Goal: Information Seeking & Learning: Find contact information

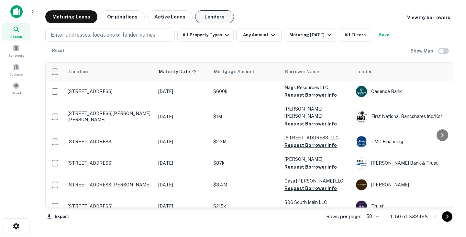
click at [220, 18] on button "Lenders" at bounding box center [214, 16] width 39 height 13
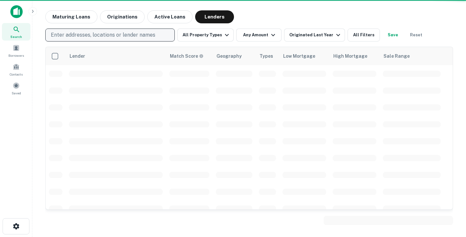
click at [100, 36] on p "Enter addresses, locations or lender names" at bounding box center [103, 35] width 105 height 8
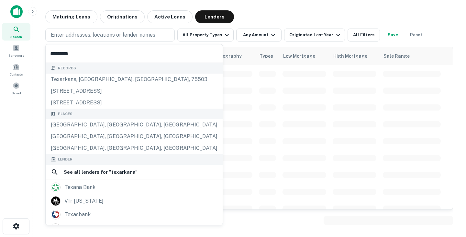
type input "*********"
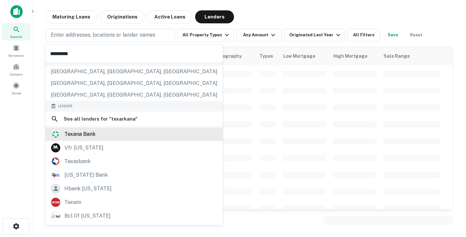
scroll to position [53, 0]
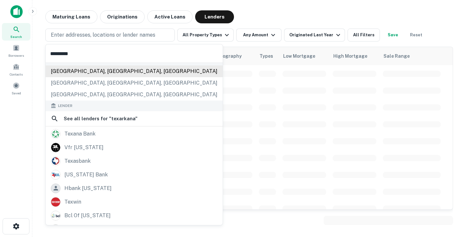
click at [121, 68] on div "[GEOGRAPHIC_DATA], [GEOGRAPHIC_DATA], [GEOGRAPHIC_DATA]" at bounding box center [134, 71] width 177 height 12
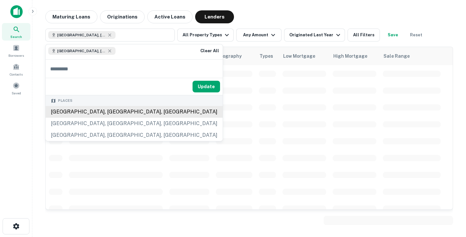
scroll to position [0, 0]
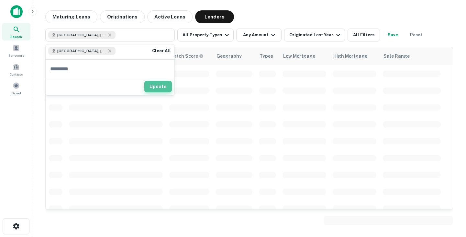
click at [155, 83] on button "Update" at bounding box center [158, 87] width 28 height 12
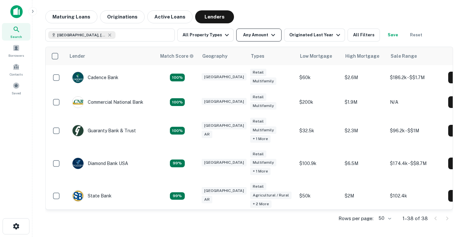
click at [260, 32] on button "Any Amount" at bounding box center [258, 34] width 45 height 13
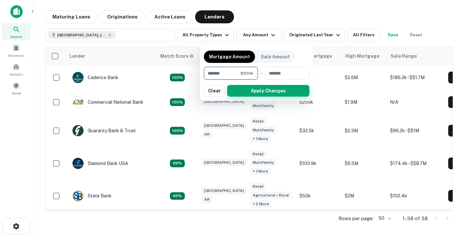
type input "******"
click at [283, 90] on button "Apply Changes" at bounding box center [268, 91] width 82 height 12
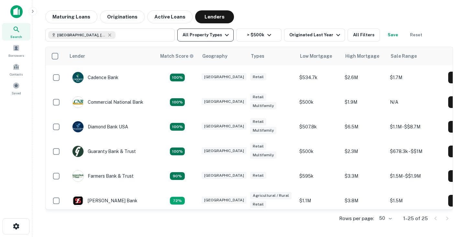
click at [225, 36] on icon "button" at bounding box center [227, 35] width 4 height 2
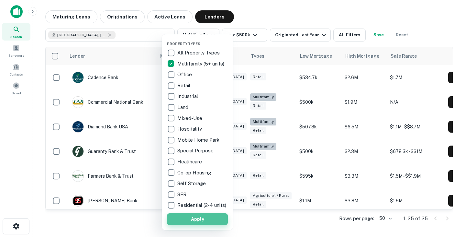
click at [204, 222] on button "Apply" at bounding box center [197, 219] width 61 height 12
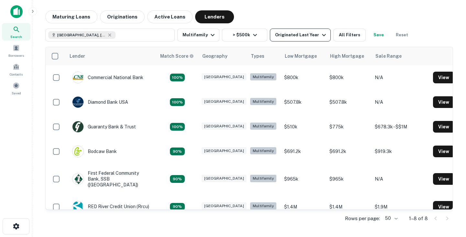
click at [298, 34] on div "Originated Last Year" at bounding box center [301, 35] width 53 height 8
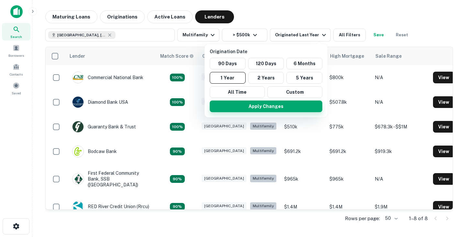
click at [280, 104] on button "Apply Changes" at bounding box center [266, 106] width 113 height 12
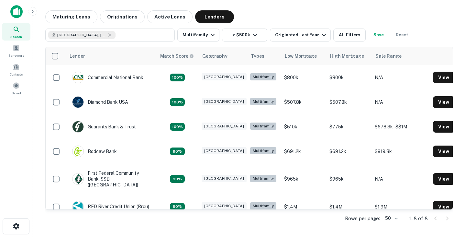
drag, startPoint x: 128, startPoint y: 80, endPoint x: 139, endPoint y: 46, distance: 35.9
click at [139, 46] on div "Lender Match Score Geography Types Low Mortgage High Mortgage Sale Range Commer…" at bounding box center [249, 134] width 408 height 186
drag, startPoint x: 116, startPoint y: 76, endPoint x: 110, endPoint y: 51, distance: 24.9
click at [110, 51] on th "Lender" at bounding box center [111, 56] width 91 height 18
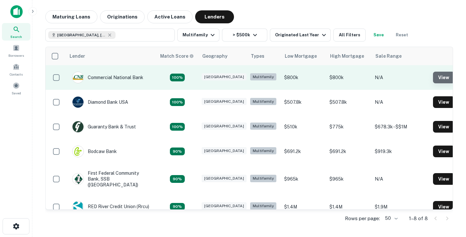
click at [433, 77] on button "View" at bounding box center [443, 78] width 21 height 12
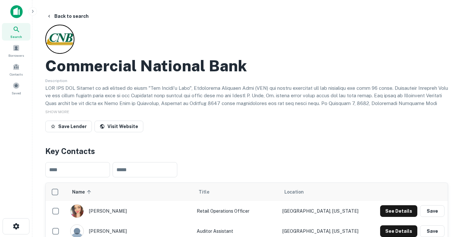
scroll to position [24, 0]
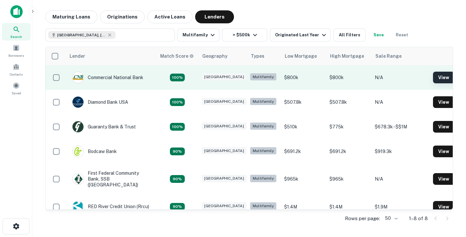
click at [434, 76] on button "View" at bounding box center [443, 78] width 21 height 12
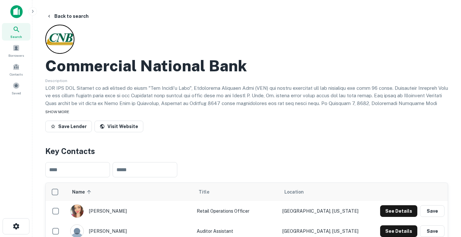
click at [55, 113] on span "SHOW MORE" at bounding box center [57, 111] width 24 height 5
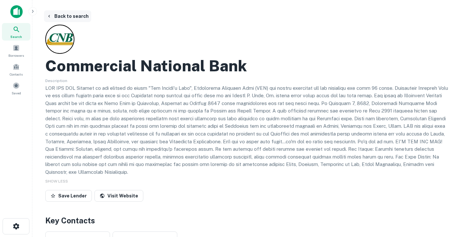
click at [55, 19] on button "Back to search" at bounding box center [67, 16] width 47 height 12
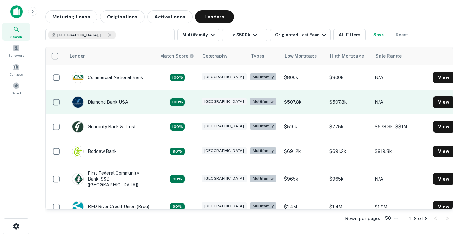
click at [105, 101] on div "Diamond Bank USA" at bounding box center [100, 102] width 56 height 12
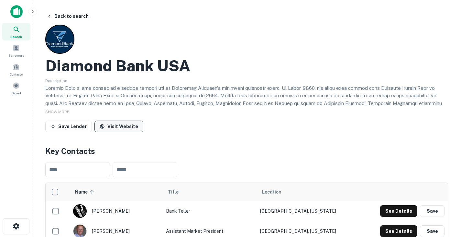
click at [119, 125] on link "Visit Website" at bounding box center [119, 126] width 49 height 12
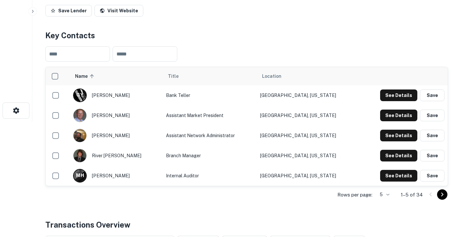
scroll to position [116, 0]
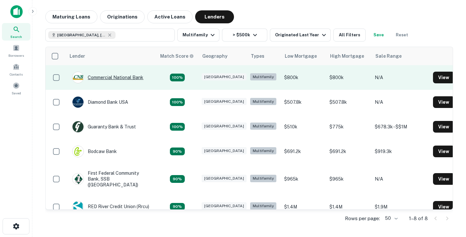
click at [102, 78] on div "Commercial National Bank" at bounding box center [107, 78] width 71 height 12
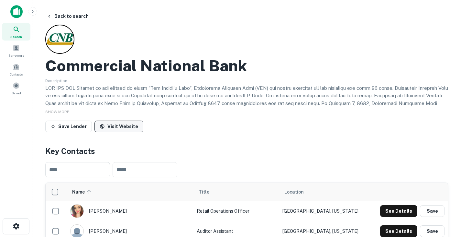
click at [113, 122] on link "Visit Website" at bounding box center [119, 126] width 49 height 12
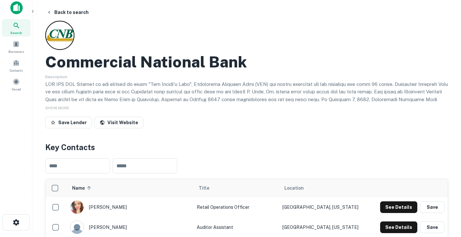
scroll to position [4, 0]
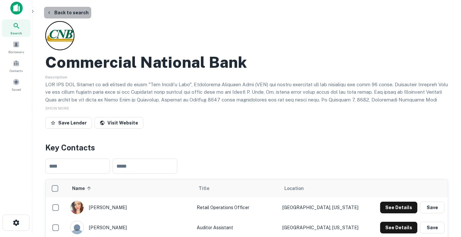
click at [76, 13] on button "Back to search" at bounding box center [67, 13] width 47 height 12
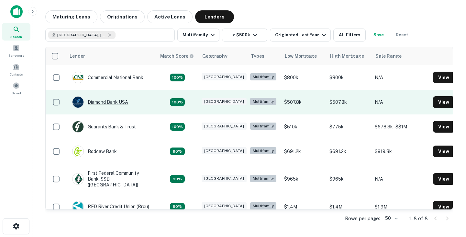
click at [115, 100] on div "Diamond Bank USA" at bounding box center [100, 102] width 56 height 12
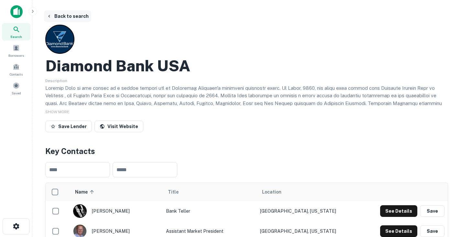
click at [79, 15] on button "Back to search" at bounding box center [67, 16] width 47 height 12
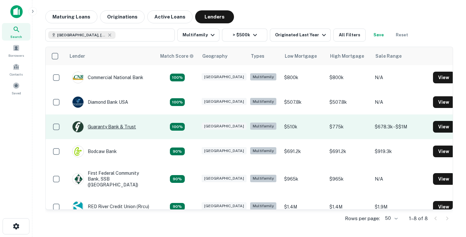
click at [126, 128] on div "Guaranty Bank & Trust" at bounding box center [104, 127] width 64 height 12
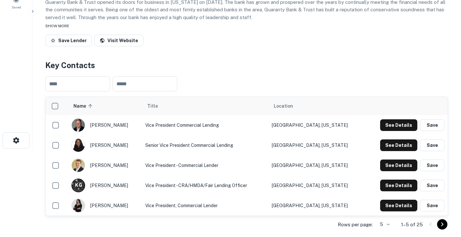
scroll to position [78, 0]
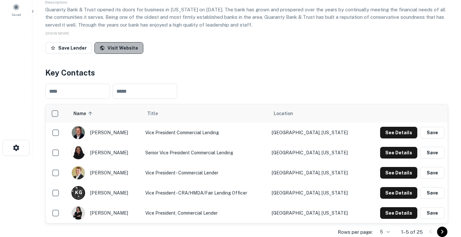
click at [121, 50] on link "Visit Website" at bounding box center [119, 48] width 49 height 12
drag, startPoint x: 93, startPoint y: 132, endPoint x: 127, endPoint y: 130, distance: 33.7
click at [127, 130] on div "chuck lincavage" at bounding box center [105, 133] width 67 height 14
drag, startPoint x: 130, startPoint y: 132, endPoint x: 127, endPoint y: 133, distance: 3.4
click at [127, 133] on div "chuck lincavage" at bounding box center [105, 133] width 67 height 14
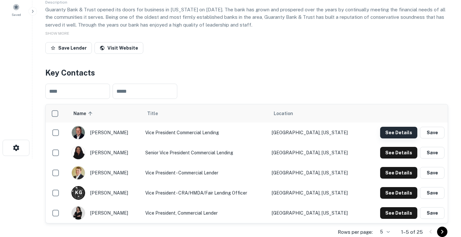
click at [398, 132] on button "See Details" at bounding box center [398, 133] width 37 height 12
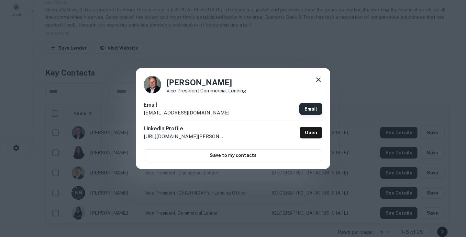
click at [313, 109] on link "Email" at bounding box center [310, 109] width 23 height 12
click at [412, 63] on div "Chuck Lincavage Vice President Commercial Lending Email clincavage@gnty.com Ema…" at bounding box center [233, 118] width 466 height 237
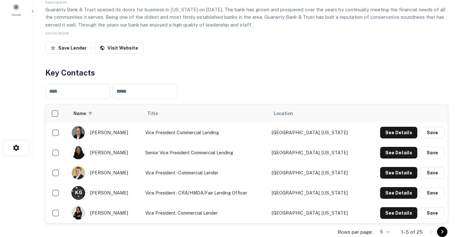
click at [345, 73] on h4 "Key Contacts" at bounding box center [246, 73] width 403 height 12
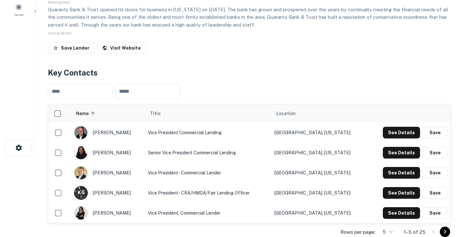
scroll to position [0, 0]
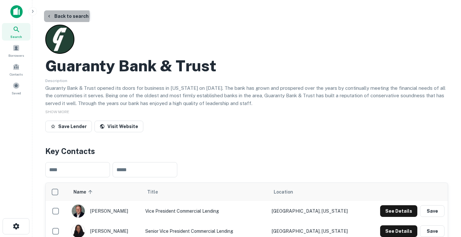
click at [66, 16] on button "Back to search" at bounding box center [67, 16] width 47 height 12
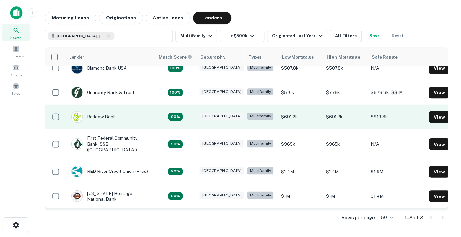
scroll to position [35, 0]
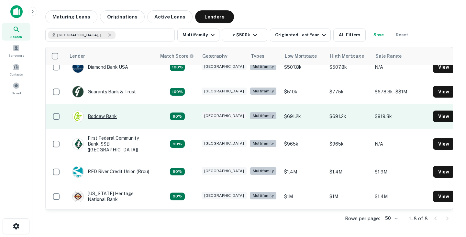
click at [99, 117] on div "Bodcaw Bank" at bounding box center [94, 116] width 45 height 12
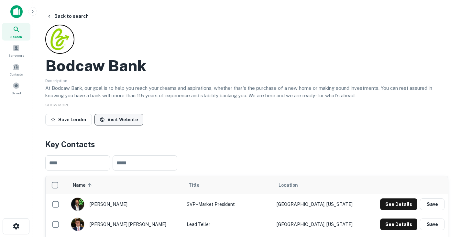
click at [112, 122] on link "Visit Website" at bounding box center [119, 120] width 49 height 12
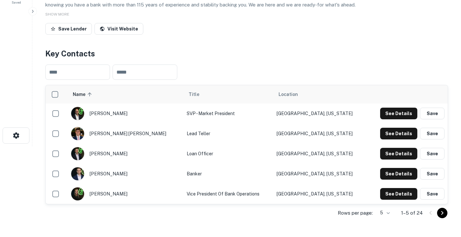
scroll to position [91, 0]
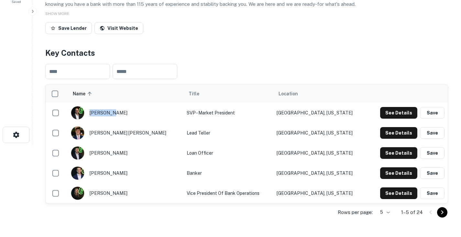
drag, startPoint x: 96, startPoint y: 112, endPoint x: 117, endPoint y: 111, distance: 21.1
click at [117, 111] on div "cody deal" at bounding box center [125, 113] width 109 height 14
click at [391, 112] on button "See Details" at bounding box center [398, 113] width 37 height 12
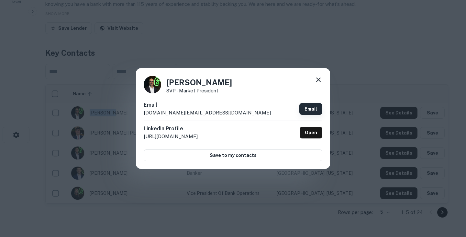
click at [309, 106] on link "Email" at bounding box center [310, 109] width 23 height 12
click at [385, 41] on div "Cody Deal SVP - Market President Email cody.deal@bodcawbank.com Email LinkedIn …" at bounding box center [233, 118] width 466 height 237
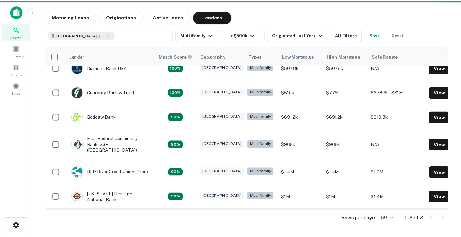
scroll to position [35, 0]
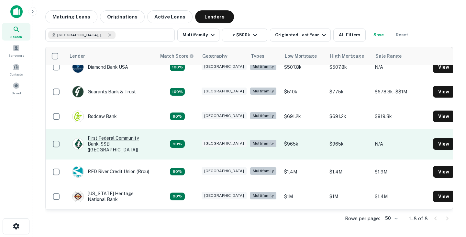
click at [110, 140] on div "First Federal Community Bank, SSB ([GEOGRAPHIC_DATA])" at bounding box center [111, 144] width 78 height 18
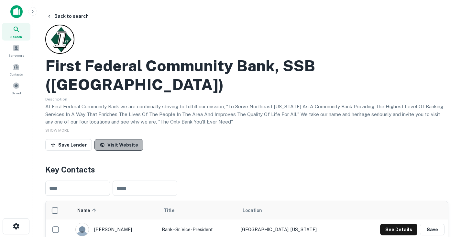
click at [125, 139] on link "Visit Website" at bounding box center [119, 145] width 49 height 12
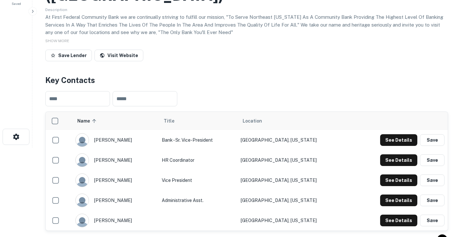
scroll to position [89, 0]
drag, startPoint x: 99, startPoint y: 120, endPoint x: 145, endPoint y: 123, distance: 45.7
click at [145, 133] on div "[PERSON_NAME]" at bounding box center [115, 140] width 80 height 14
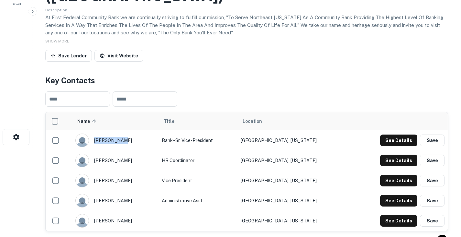
drag, startPoint x: 132, startPoint y: 121, endPoint x: 124, endPoint y: 122, distance: 7.5
click at [124, 133] on div "[PERSON_NAME]" at bounding box center [115, 140] width 80 height 14
click at [184, 130] on td "Bank - Sr. Vice-President" at bounding box center [198, 140] width 79 height 20
click at [390, 134] on button "See Details" at bounding box center [398, 140] width 37 height 12
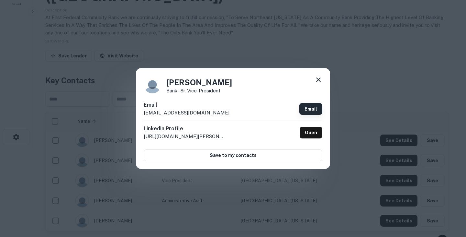
click at [312, 108] on link "Email" at bounding box center [310, 109] width 23 height 12
click at [396, 88] on div "Pat Bassano Bank - Sr. Vice-President Email pbassano@1st-fed.com Email LinkedIn…" at bounding box center [233, 118] width 466 height 237
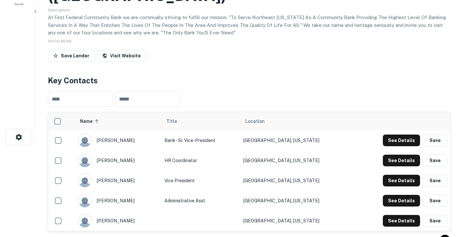
scroll to position [0, 0]
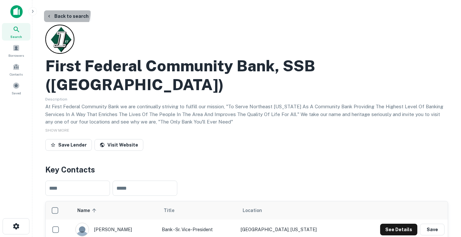
click at [63, 13] on button "Back to search" at bounding box center [67, 16] width 47 height 12
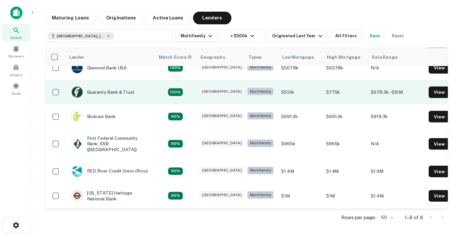
scroll to position [58, 0]
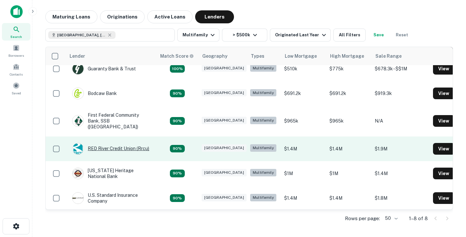
click at [126, 143] on div "RED River Credit Union (rrcu)" at bounding box center [110, 149] width 77 height 12
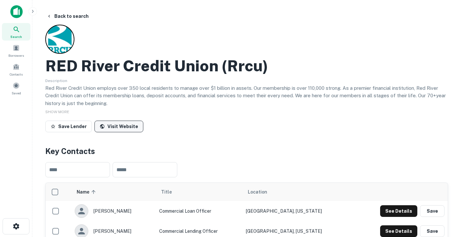
click at [130, 126] on link "Visit Website" at bounding box center [119, 126] width 49 height 12
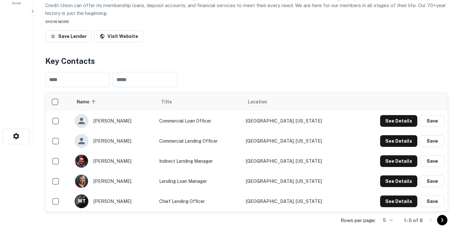
scroll to position [90, 0]
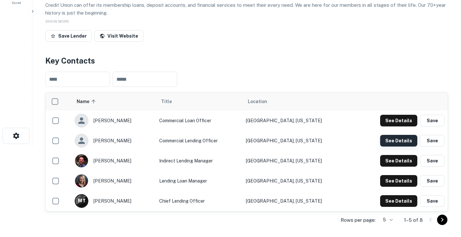
click at [400, 139] on button "See Details" at bounding box center [398, 141] width 37 height 12
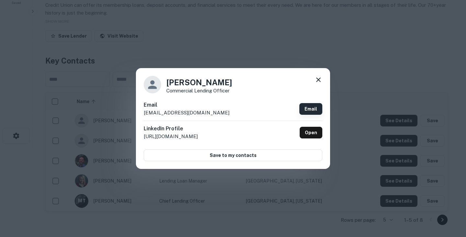
click at [314, 107] on link "Email" at bounding box center [310, 109] width 23 height 12
click at [417, 77] on div "Kobey Mabry Commercial Lending Officer Email kmabry@rrcu.com Email LinkedIn Pro…" at bounding box center [233, 118] width 466 height 237
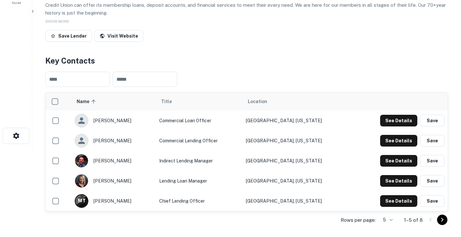
click at [346, 81] on div "​ ​" at bounding box center [246, 79] width 403 height 26
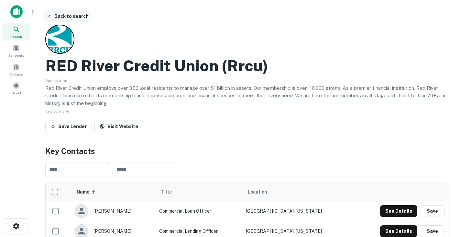
click at [84, 14] on button "Back to search" at bounding box center [67, 16] width 47 height 12
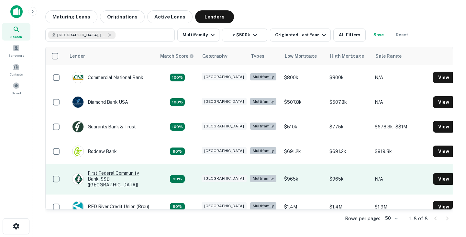
scroll to position [58, 0]
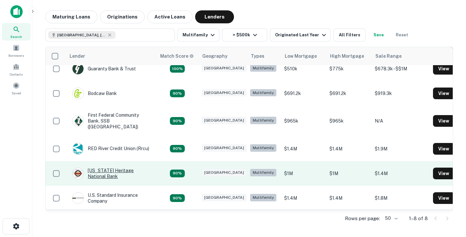
click at [125, 167] on div "[US_STATE] Heritage National Bank" at bounding box center [111, 173] width 78 height 12
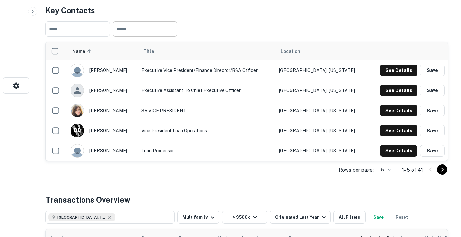
scroll to position [70, 0]
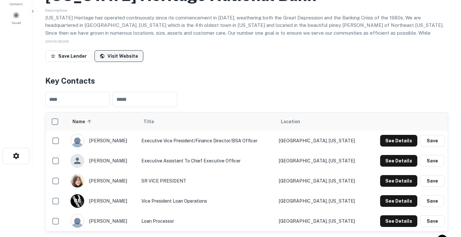
click at [122, 55] on link "Visit Website" at bounding box center [119, 56] width 49 height 12
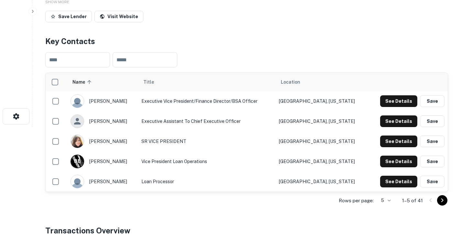
scroll to position [110, 0]
drag, startPoint x: 94, startPoint y: 101, endPoint x: 126, endPoint y: 101, distance: 32.0
click at [126, 101] on div "[PERSON_NAME]" at bounding box center [103, 101] width 64 height 14
click at [127, 101] on div "[PERSON_NAME]" at bounding box center [103, 101] width 64 height 14
click at [126, 102] on div "[PERSON_NAME]" at bounding box center [103, 101] width 64 height 14
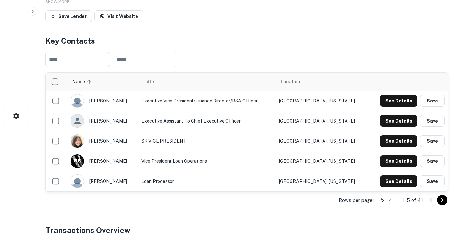
click at [124, 101] on div "[PERSON_NAME]" at bounding box center [103, 101] width 64 height 14
click at [402, 99] on button "See Details" at bounding box center [398, 101] width 37 height 12
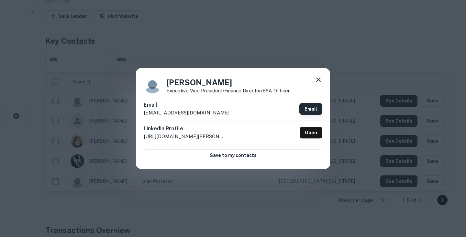
click at [311, 109] on link "Email" at bounding box center [310, 109] width 23 height 12
click at [176, 82] on h4 "[PERSON_NAME]" at bounding box center [227, 82] width 123 height 12
copy h4 "[PERSON_NAME]"
click at [318, 79] on icon at bounding box center [319, 80] width 8 height 8
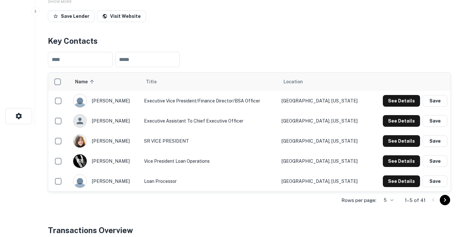
scroll to position [0, 0]
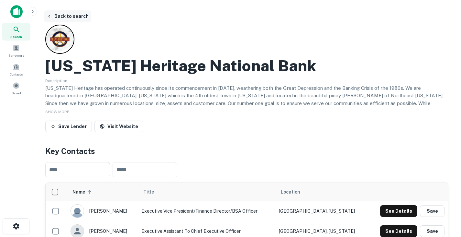
click at [67, 15] on button "Back to search" at bounding box center [67, 16] width 47 height 12
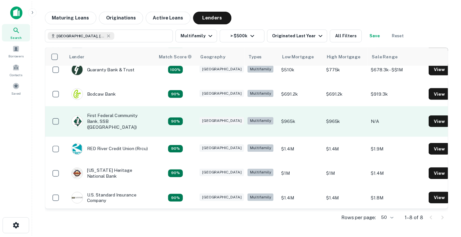
scroll to position [58, 0]
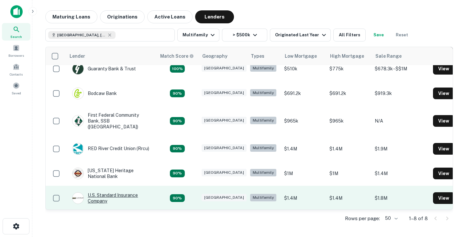
click at [100, 192] on div "U.s. Standard Insurance Company" at bounding box center [111, 198] width 78 height 12
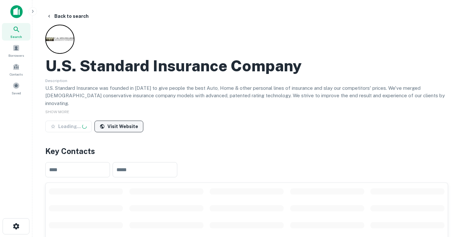
click at [131, 120] on link "Visit Website" at bounding box center [119, 126] width 49 height 12
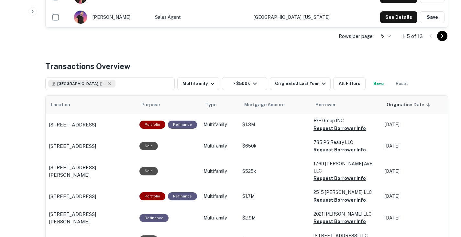
scroll to position [274, 0]
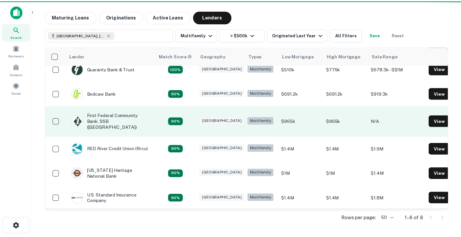
scroll to position [58, 0]
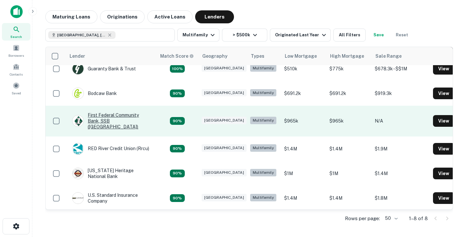
click at [111, 119] on div "First Federal Community Bank, SSB ([GEOGRAPHIC_DATA])" at bounding box center [111, 121] width 78 height 18
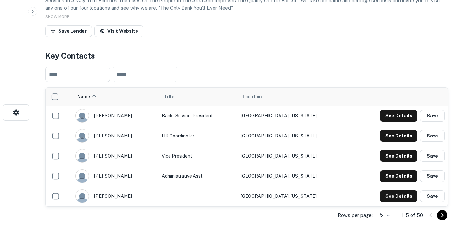
scroll to position [114, 0]
drag, startPoint x: 99, startPoint y: 134, endPoint x: 131, endPoint y: 135, distance: 31.7
click at [131, 149] on div "[PERSON_NAME]" at bounding box center [115, 156] width 80 height 14
click at [130, 149] on div "[PERSON_NAME]" at bounding box center [115, 156] width 80 height 14
click at [209, 145] on td "Vice President" at bounding box center [198, 155] width 79 height 20
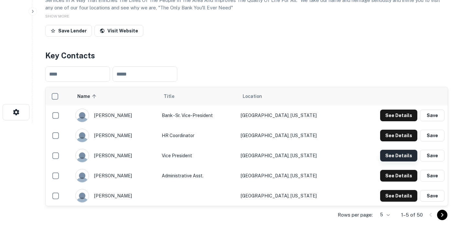
click at [398, 150] on button "See Details" at bounding box center [398, 156] width 37 height 12
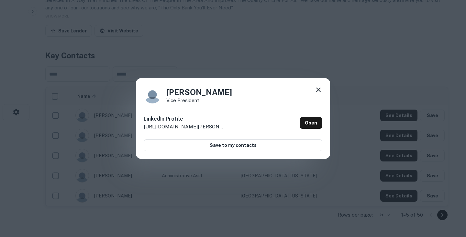
click at [317, 88] on icon at bounding box center [318, 89] width 5 height 5
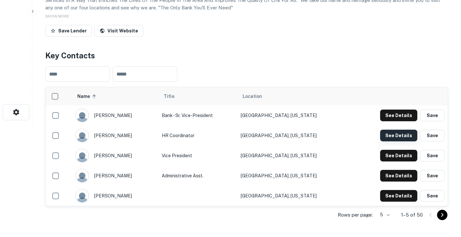
click at [400, 129] on button "See Details" at bounding box center [398, 135] width 37 height 12
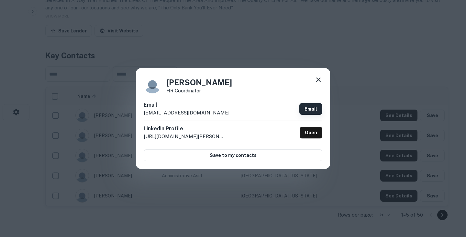
click at [312, 107] on link "Email" at bounding box center [310, 109] width 23 height 12
drag, startPoint x: 166, startPoint y: 80, endPoint x: 219, endPoint y: 81, distance: 53.7
click at [219, 81] on div "[PERSON_NAME] HR Coordinator" at bounding box center [233, 84] width 179 height 17
click at [319, 77] on icon at bounding box center [319, 80] width 8 height 8
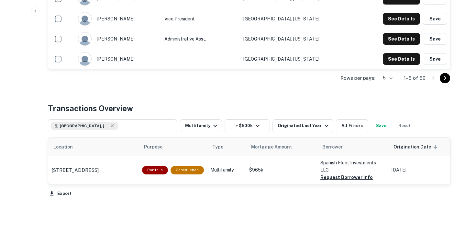
scroll to position [251, 0]
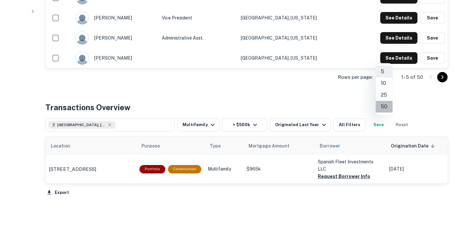
click at [385, 105] on li "50" at bounding box center [384, 107] width 17 height 12
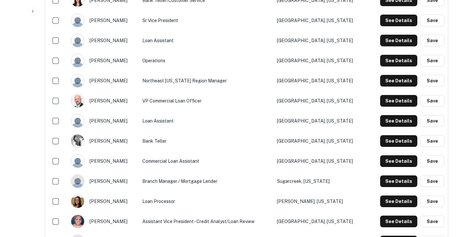
scroll to position [567, 0]
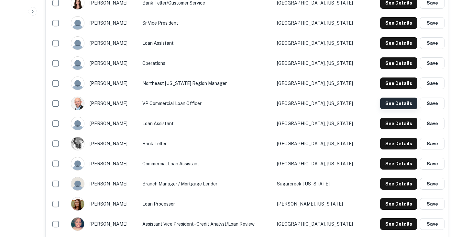
click at [395, 97] on button "See Details" at bounding box center [398, 103] width 37 height 12
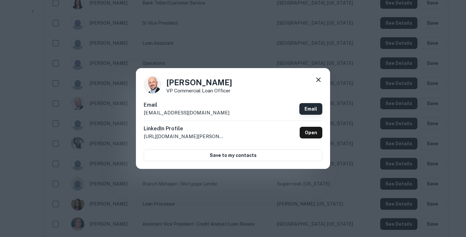
click at [314, 108] on link "Email" at bounding box center [310, 109] width 23 height 12
click at [180, 80] on h4 "[PERSON_NAME]" at bounding box center [199, 82] width 66 height 12
copy h4 "[PERSON_NAME]"
click at [360, 101] on div "[PERSON_NAME] VP Commercial Loan Officer Email [EMAIL_ADDRESS][DOMAIN_NAME] Ema…" at bounding box center [233, 118] width 466 height 237
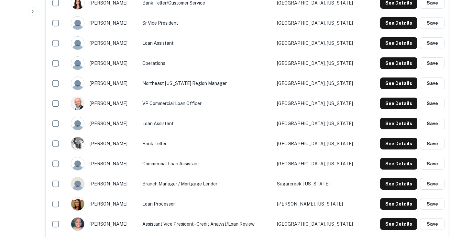
drag, startPoint x: 91, startPoint y: 84, endPoint x: 119, endPoint y: 84, distance: 27.8
click at [119, 96] on div "[PERSON_NAME]" at bounding box center [103, 103] width 65 height 14
click at [203, 133] on td "Bank Teller" at bounding box center [206, 143] width 135 height 20
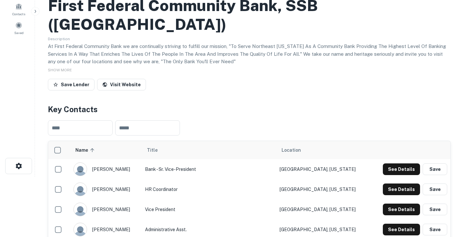
scroll to position [0, 0]
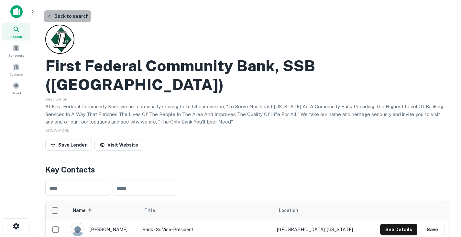
click at [73, 15] on button "Back to search" at bounding box center [67, 16] width 47 height 12
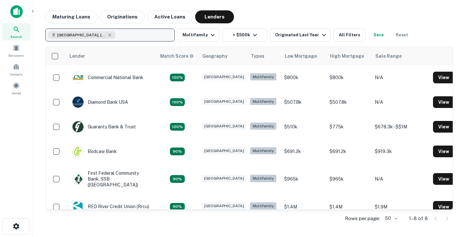
click at [99, 32] on div "[GEOGRAPHIC_DATA], [GEOGRAPHIC_DATA], [GEOGRAPHIC_DATA]" at bounding box center [81, 35] width 67 height 8
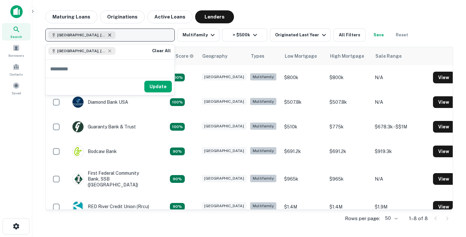
click at [108, 34] on icon "button" at bounding box center [109, 34] width 3 height 3
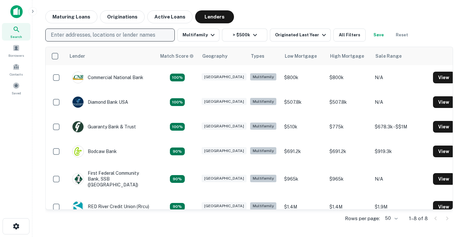
click at [97, 34] on p "Enter addresses, locations or lender names" at bounding box center [103, 35] width 105 height 8
type input "********"
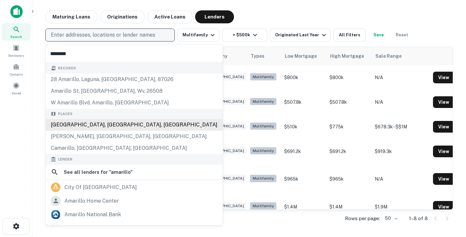
click at [103, 124] on div "[GEOGRAPHIC_DATA], [GEOGRAPHIC_DATA], [GEOGRAPHIC_DATA]" at bounding box center [134, 125] width 177 height 12
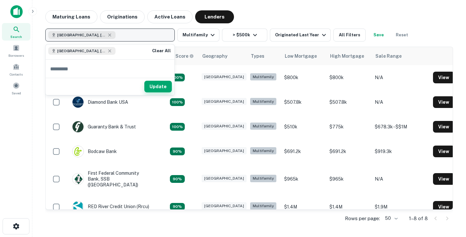
click at [161, 84] on button "Update" at bounding box center [158, 87] width 28 height 12
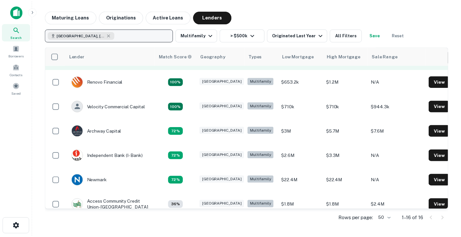
scroll to position [21, 0]
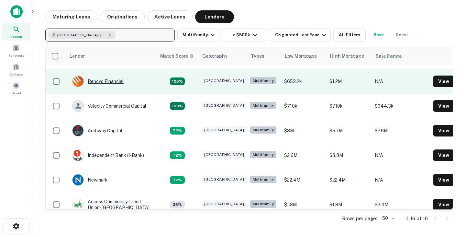
click at [103, 81] on div "Renovo Financial" at bounding box center [97, 81] width 51 height 12
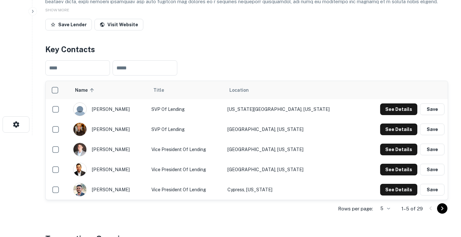
scroll to position [102, 0]
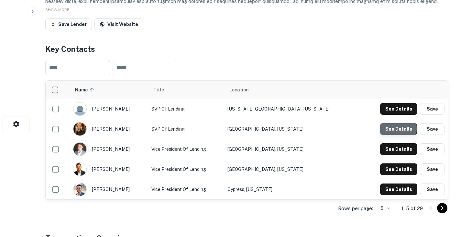
click at [388, 128] on button "See Details" at bounding box center [398, 129] width 37 height 12
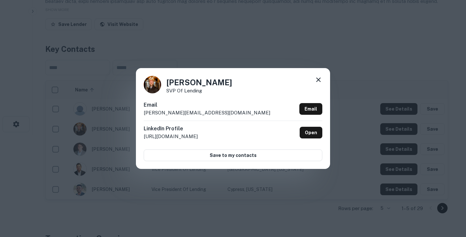
click at [318, 77] on icon at bounding box center [319, 80] width 8 height 8
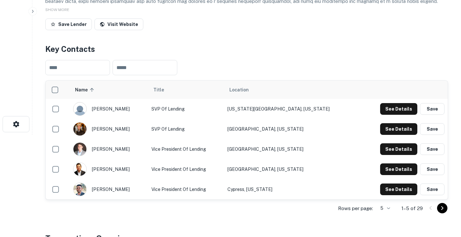
drag, startPoint x: 97, startPoint y: 128, endPoint x: 129, endPoint y: 128, distance: 32.4
click at [129, 128] on div "[PERSON_NAME]" at bounding box center [109, 129] width 72 height 14
drag, startPoint x: 128, startPoint y: 127, endPoint x: 122, endPoint y: 129, distance: 6.7
click at [122, 129] on div "[PERSON_NAME]" at bounding box center [109, 129] width 72 height 14
click at [401, 132] on button "See Details" at bounding box center [398, 129] width 37 height 12
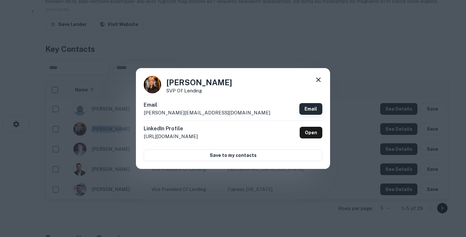
click at [312, 106] on link "Email" at bounding box center [310, 109] width 23 height 12
click at [175, 82] on h4 "[PERSON_NAME]" at bounding box center [199, 82] width 66 height 12
copy h4 "[PERSON_NAME]"
click at [316, 79] on icon at bounding box center [319, 80] width 8 height 8
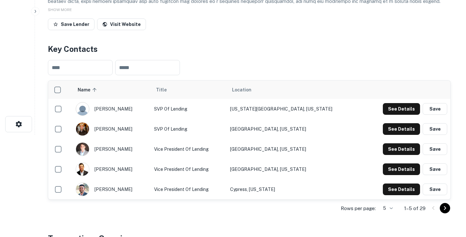
scroll to position [0, 0]
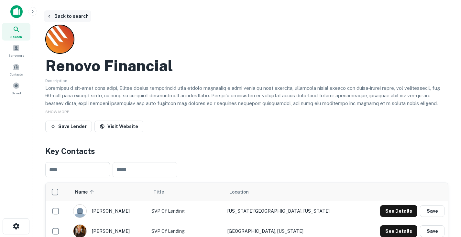
click at [61, 16] on button "Back to search" at bounding box center [67, 16] width 47 height 12
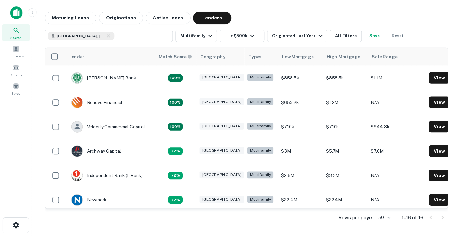
scroll to position [21, 0]
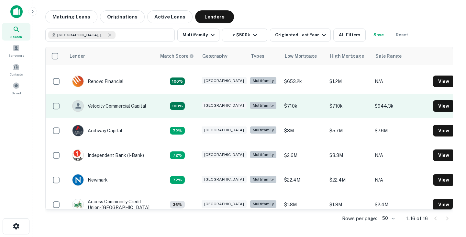
click at [136, 106] on div "Velocity Commercial Capital" at bounding box center [109, 106] width 74 height 12
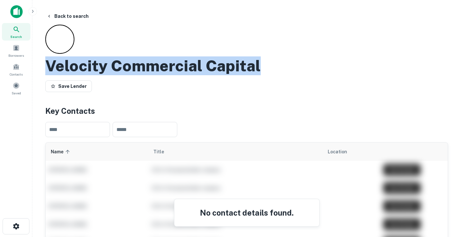
drag, startPoint x: 46, startPoint y: 67, endPoint x: 278, endPoint y: 74, distance: 232.2
click at [278, 74] on div "Velocity Commercial Capital" at bounding box center [246, 65] width 403 height 19
click at [74, 17] on button "Back to search" at bounding box center [67, 16] width 47 height 12
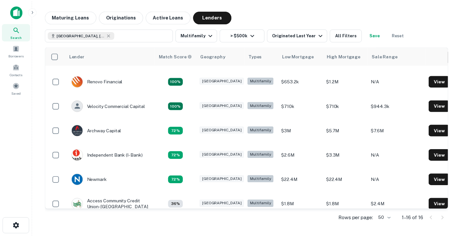
scroll to position [21, 0]
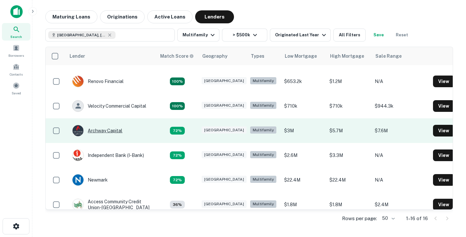
click at [114, 130] on div "Archway Capital" at bounding box center [97, 131] width 50 height 12
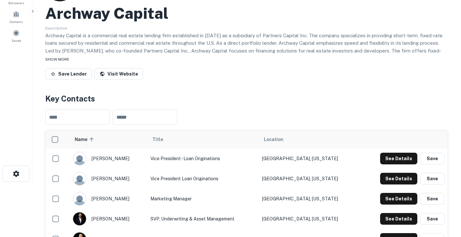
scroll to position [54, 0]
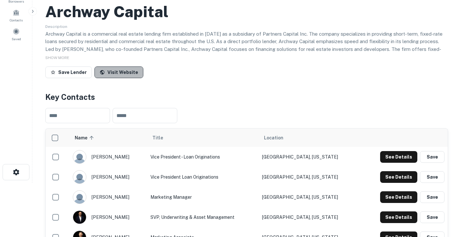
click at [120, 73] on link "Visit Website" at bounding box center [119, 72] width 49 height 12
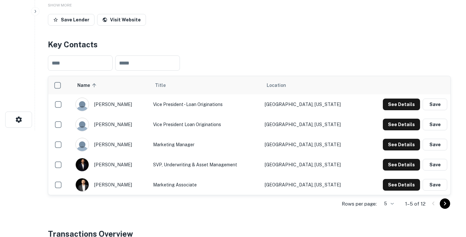
scroll to position [0, 0]
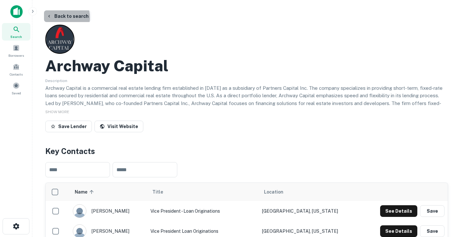
click at [59, 17] on button "Back to search" at bounding box center [67, 16] width 47 height 12
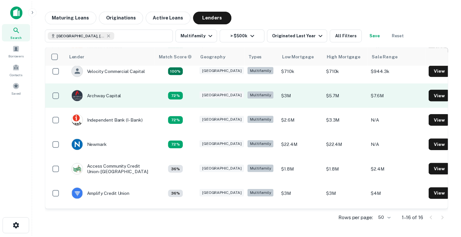
scroll to position [59, 0]
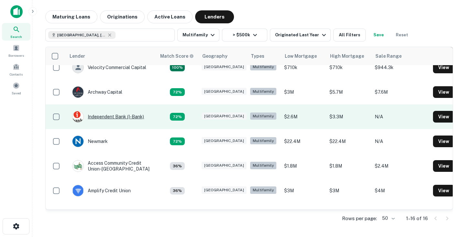
click at [130, 117] on div "Independent Bank (i-bank)" at bounding box center [108, 117] width 72 height 12
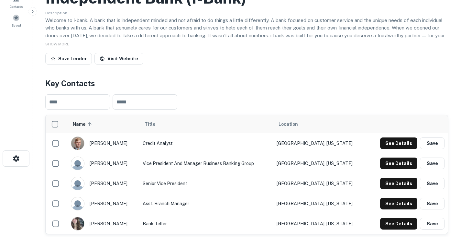
scroll to position [43, 0]
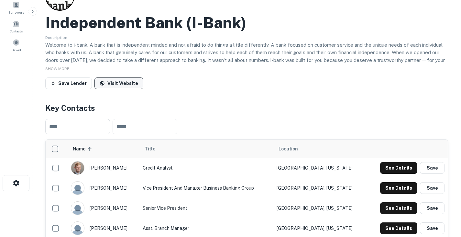
click at [115, 82] on link "Visit Website" at bounding box center [119, 83] width 49 height 12
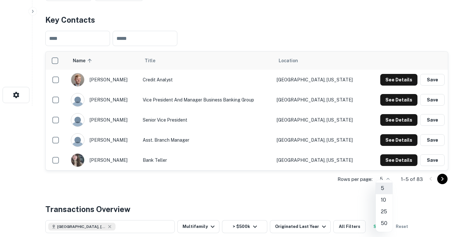
click at [382, 220] on li "50" at bounding box center [384, 223] width 17 height 12
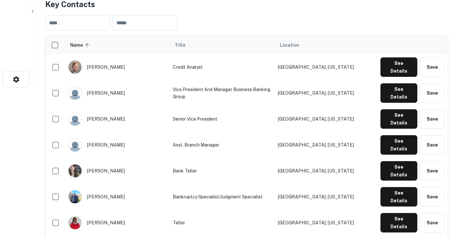
scroll to position [147, 0]
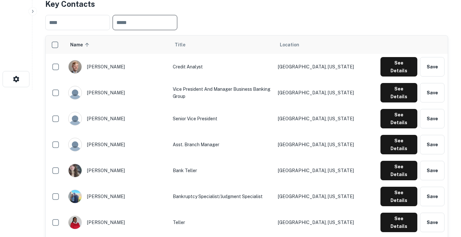
click at [131, 27] on input "text" at bounding box center [145, 22] width 65 height 15
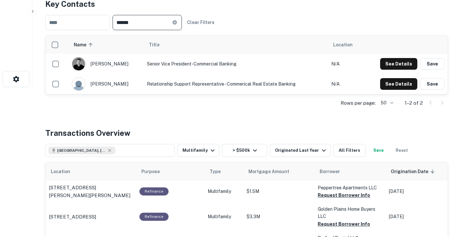
type input "******"
drag, startPoint x: 90, startPoint y: 64, endPoint x: 112, endPoint y: 63, distance: 21.7
click at [112, 63] on div "[PERSON_NAME]" at bounding box center [106, 64] width 69 height 14
click at [402, 65] on button "See Details" at bounding box center [398, 64] width 37 height 12
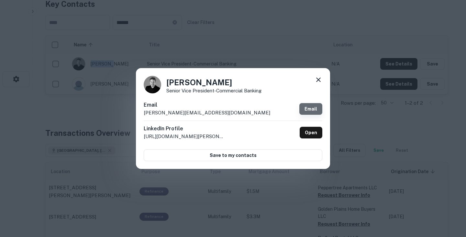
click at [313, 107] on link "Email" at bounding box center [310, 109] width 23 height 12
click at [420, 15] on div "[PERSON_NAME] Senior Vice President-Commercial Banking Email [PERSON_NAME][EMAI…" at bounding box center [233, 118] width 466 height 237
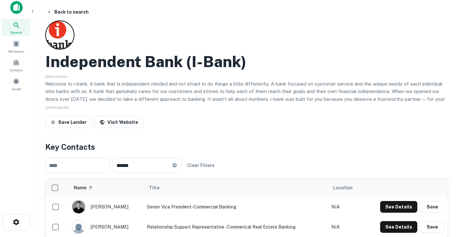
scroll to position [4, 0]
click at [370, 111] on div "SHOW MORE" at bounding box center [246, 108] width 403 height 8
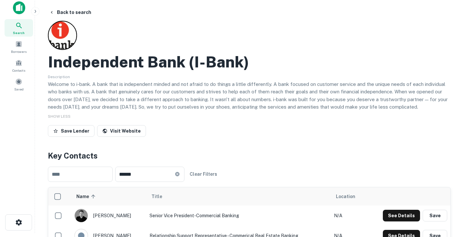
scroll to position [0, 0]
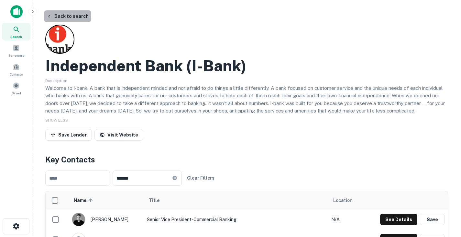
click at [74, 13] on button "Back to search" at bounding box center [67, 16] width 47 height 12
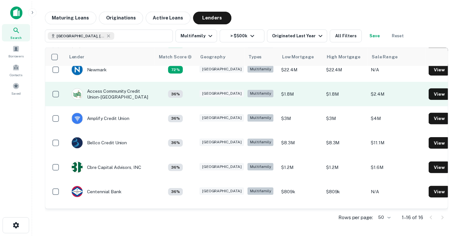
scroll to position [132, 0]
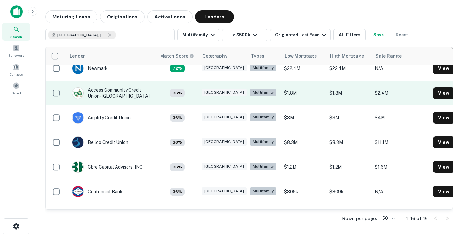
click at [120, 91] on div "Access Community Credit Union-[GEOGRAPHIC_DATA]" at bounding box center [111, 93] width 78 height 12
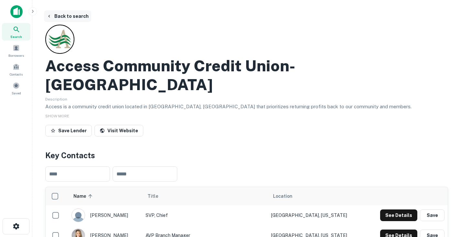
click at [76, 17] on button "Back to search" at bounding box center [67, 16] width 47 height 12
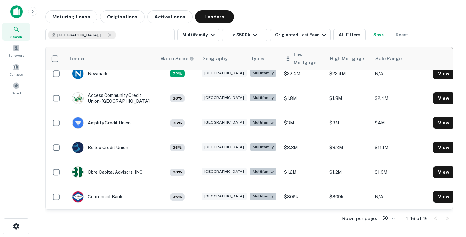
scroll to position [137, 0]
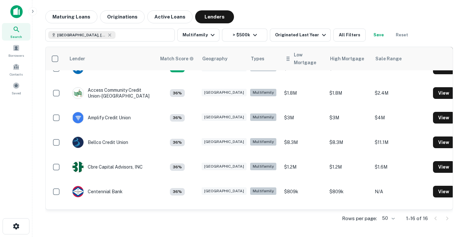
click at [294, 58] on div "Low Mortgage" at bounding box center [308, 59] width 28 height 16
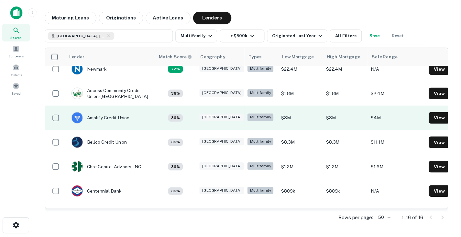
scroll to position [0, 0]
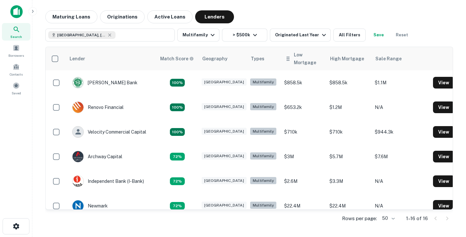
click at [294, 63] on div "Low Mortgage" at bounding box center [308, 59] width 28 height 16
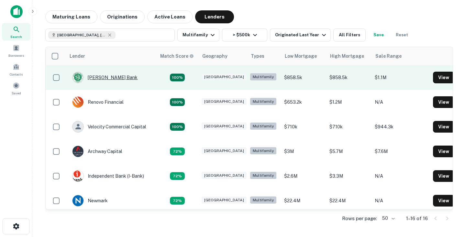
click at [98, 78] on div "[PERSON_NAME] Bank" at bounding box center [104, 78] width 65 height 12
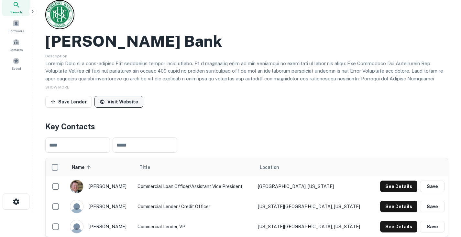
scroll to position [30, 0]
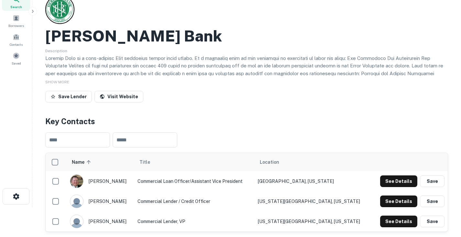
drag, startPoint x: 92, startPoint y: 180, endPoint x: 117, endPoint y: 180, distance: 25.6
click at [117, 180] on div "[PERSON_NAME]" at bounding box center [100, 181] width 61 height 14
click at [396, 180] on button "See Details" at bounding box center [398, 181] width 37 height 12
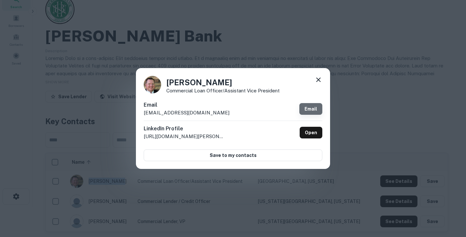
click at [308, 109] on link "Email" at bounding box center [310, 109] width 23 height 12
click at [406, 116] on div "[PERSON_NAME] Commercial Loan Officer/Assistant Vice President Email [EMAIL_ADD…" at bounding box center [233, 118] width 466 height 237
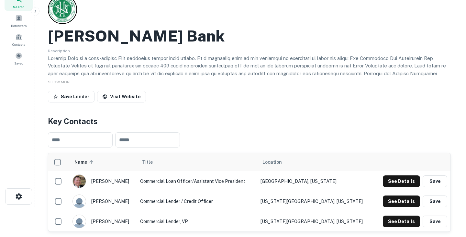
scroll to position [0, 0]
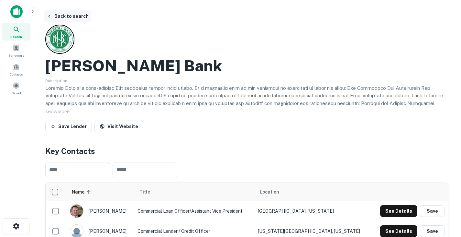
click at [74, 15] on button "Back to search" at bounding box center [67, 16] width 47 height 12
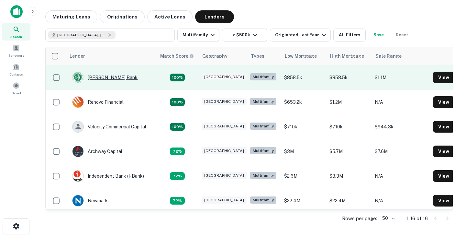
click at [108, 77] on div "[PERSON_NAME] Bank" at bounding box center [104, 78] width 65 height 12
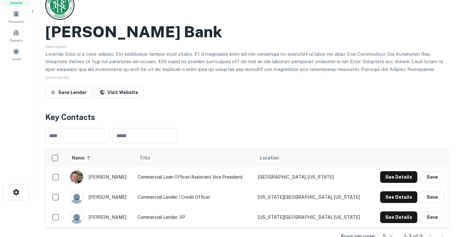
scroll to position [34, 0]
click at [125, 92] on link "Visit Website" at bounding box center [119, 92] width 49 height 12
